Goal: Transaction & Acquisition: Download file/media

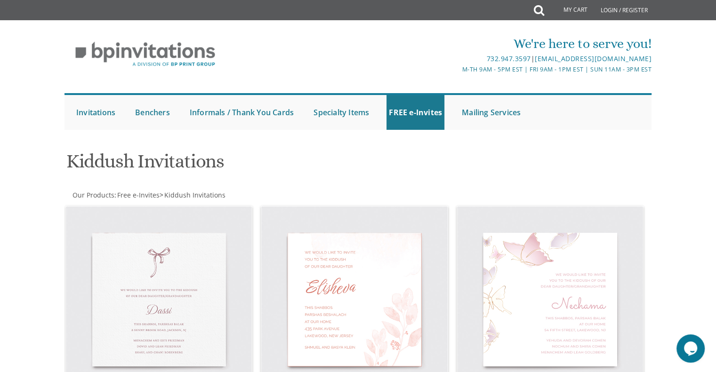
drag, startPoint x: 700, startPoint y: 208, endPoint x: 693, endPoint y: 210, distance: 6.9
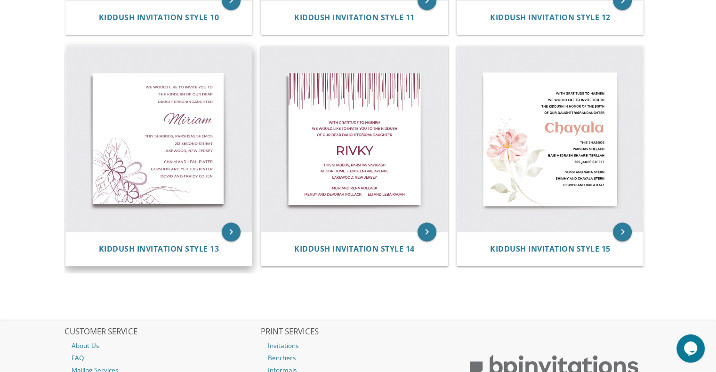
scroll to position [1082, 0]
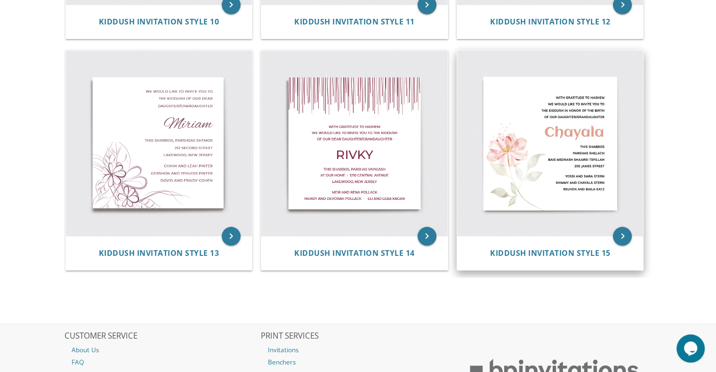
click at [538, 169] on img at bounding box center [550, 143] width 186 height 186
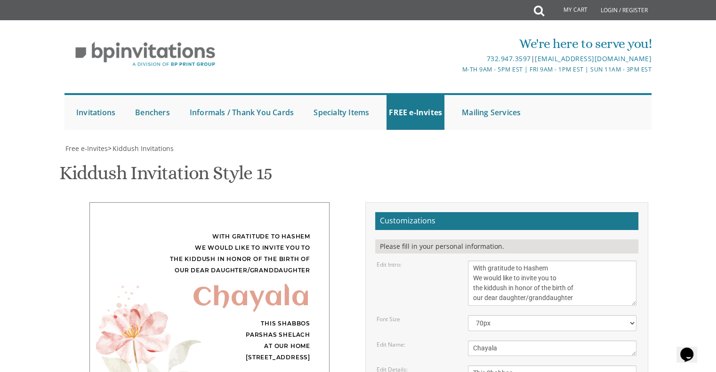
scroll to position [94, 0]
drag, startPoint x: 504, startPoint y: 258, endPoint x: 454, endPoint y: 250, distance: 51.0
click at [454, 341] on div "Edit Name: [GEOGRAPHIC_DATA]" at bounding box center [506, 349] width 274 height 16
type textarea "Zisi"
drag, startPoint x: 486, startPoint y: 279, endPoint x: 459, endPoint y: 277, distance: 27.4
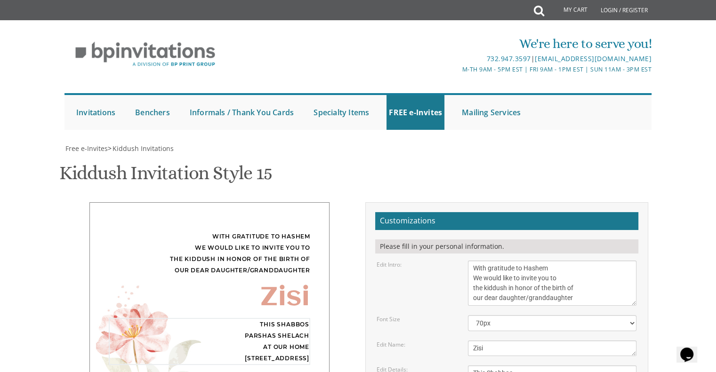
drag, startPoint x: 502, startPoint y: 276, endPoint x: 502, endPoint y: 266, distance: 9.9
click at [502, 269] on form "Customizations Please fill in your personal information. Edit Intro: With grati…" at bounding box center [506, 375] width 263 height 327
drag, startPoint x: 548, startPoint y: 281, endPoint x: 524, endPoint y: 279, distance: 24.1
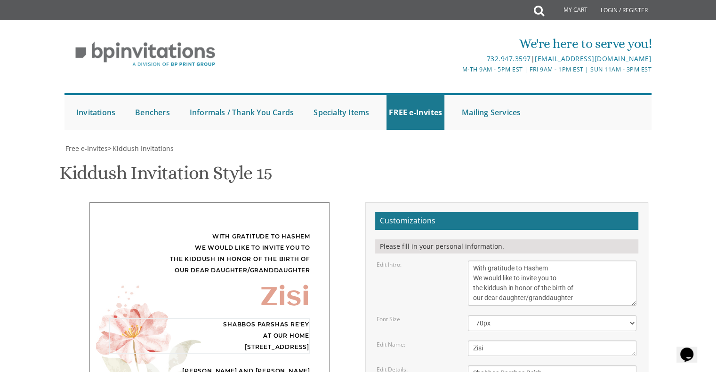
type textarea "Shabbos Parshas Re'eh [DATE] at our home [STREET_ADDRESS]"
drag, startPoint x: 472, startPoint y: 238, endPoint x: 551, endPoint y: 261, distance: 82.3
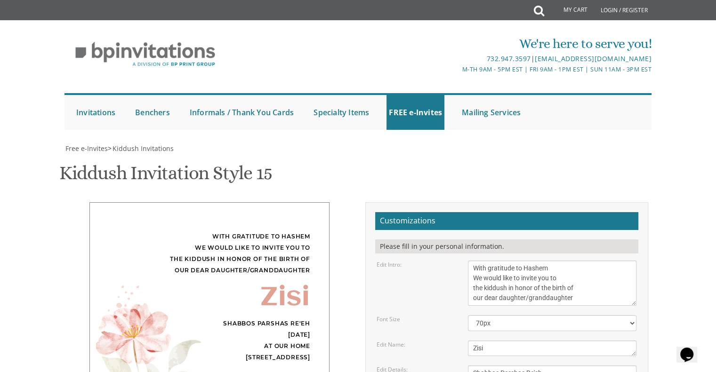
type textarea "R' [PERSON_NAME] and [PERSON_NAME] [PERSON_NAME] and [PERSON_NAME] R' [PERSON_N…"
type input "[EMAIL_ADDRESS][DOMAIN_NAME]"
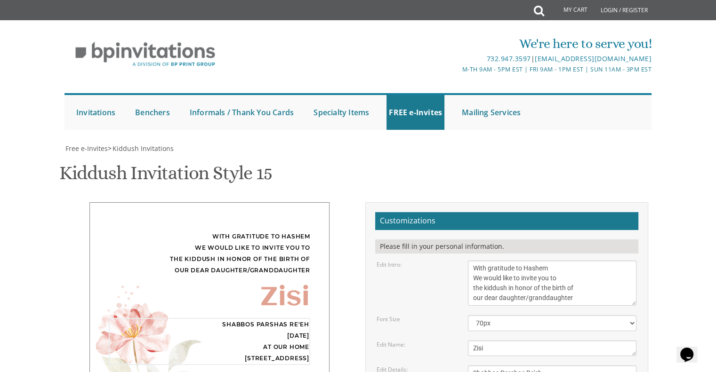
drag, startPoint x: 534, startPoint y: 173, endPoint x: 450, endPoint y: 173, distance: 83.7
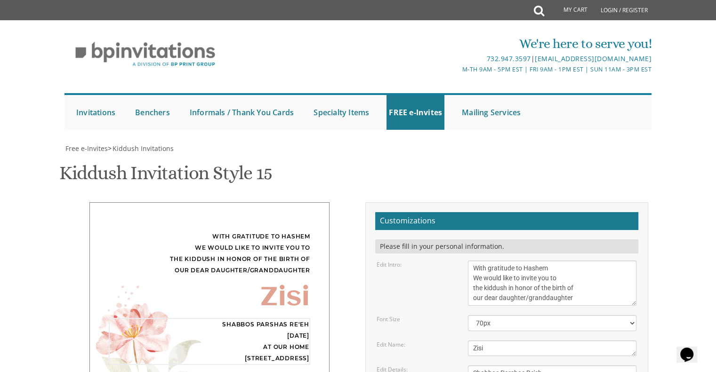
drag, startPoint x: 511, startPoint y: 167, endPoint x: 480, endPoint y: 168, distance: 31.6
drag, startPoint x: 527, startPoint y: 163, endPoint x: 531, endPoint y: 178, distance: 15.0
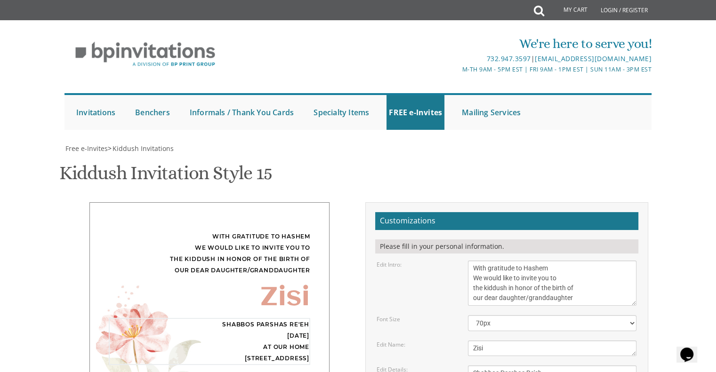
click at [305, 289] on div "With gratitude to Hashem We would like to invite you to the kiddush in honor of…" at bounding box center [358, 378] width 594 height 353
drag, startPoint x: 480, startPoint y: 212, endPoint x: 470, endPoint y: 214, distance: 10.1
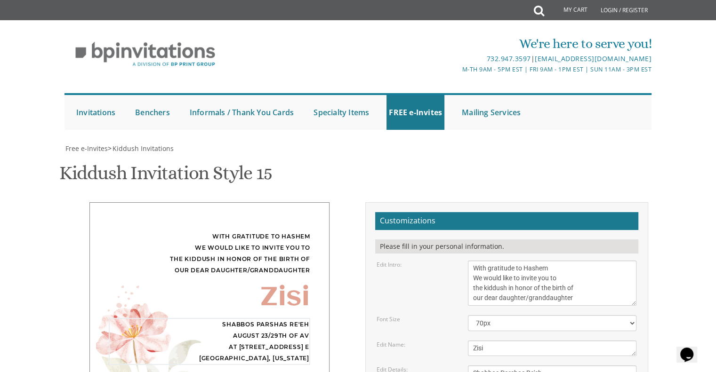
type textarea "Shabbos Parshas Re'eh August 23/29th of Av at [STREET_ADDRESS] E [GEOGRAPHIC_DA…"
click at [264, 289] on div "With gratitude to Hashem We would like to invite you to the kiddush in honor of…" at bounding box center [358, 378] width 594 height 353
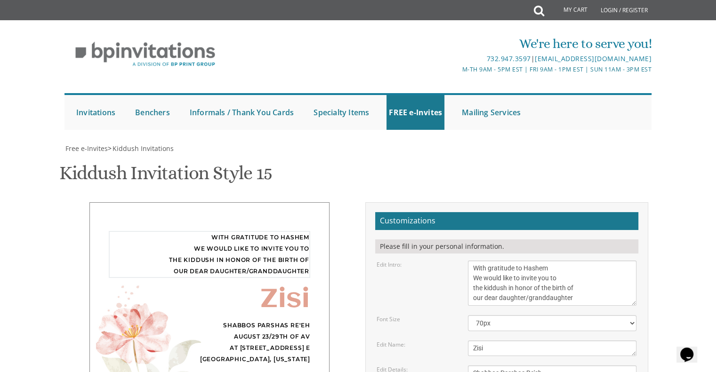
drag, startPoint x: 473, startPoint y: 87, endPoint x: 589, endPoint y: 121, distance: 120.7
click at [589, 261] on textarea "With gratitude to Hashem We would like to invite you to the kiddush in honor of…" at bounding box center [552, 283] width 168 height 45
drag, startPoint x: 472, startPoint y: 193, endPoint x: 550, endPoint y: 223, distance: 83.0
drag, startPoint x: 473, startPoint y: 246, endPoint x: 578, endPoint y: 272, distance: 107.7
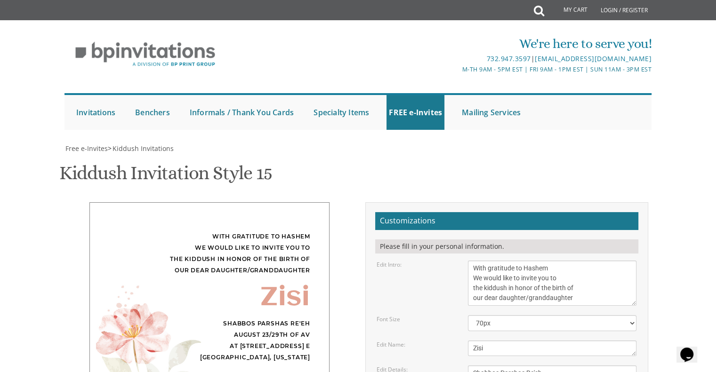
drag, startPoint x: 555, startPoint y: 271, endPoint x: 463, endPoint y: 240, distance: 97.0
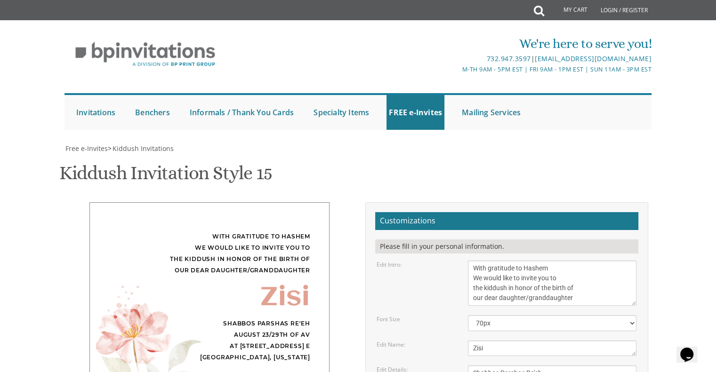
type textarea "[PERSON_NAME] and [PERSON_NAME] [PERSON_NAME] and [PERSON_NAME] [PERSON_NAME] a…"
click at [367, 286] on div "Customizations Please fill in your personal information. Edit Intro: With grati…" at bounding box center [506, 378] width 283 height 353
click at [480, 341] on textarea "Chayala" at bounding box center [552, 349] width 168 height 16
type textarea "Zissi"
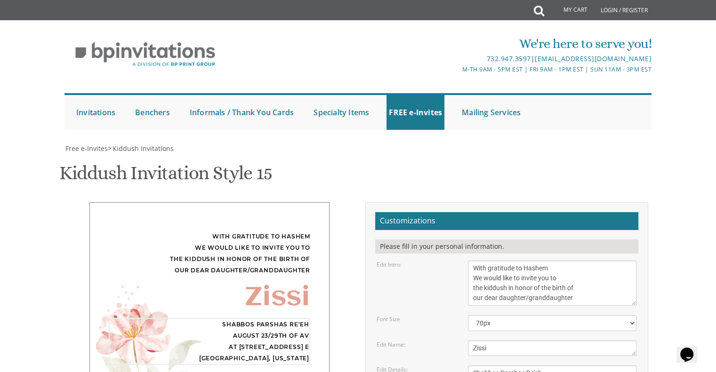
click at [285, 236] on div "With gratitude to Hashem We would like to invite you to the kiddush in honor of…" at bounding box center [209, 320] width 240 height 237
click at [263, 273] on div "With gratitude to Hashem We would like to invite you to the kiddush in honor of…" at bounding box center [358, 378] width 594 height 353
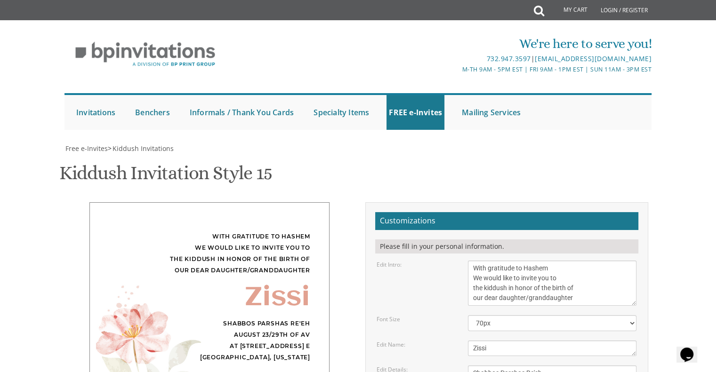
scroll to position [243, 0]
